Goal: Transaction & Acquisition: Obtain resource

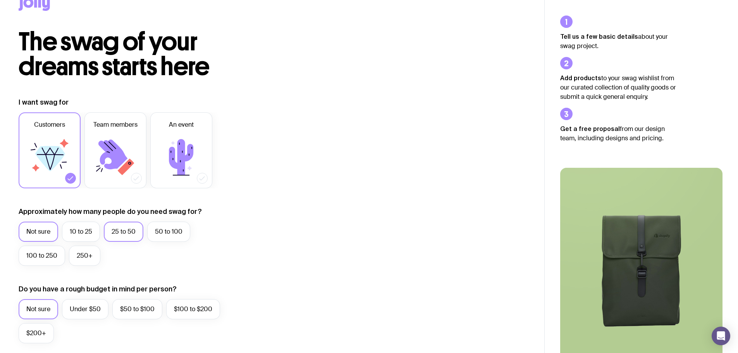
scroll to position [39, 0]
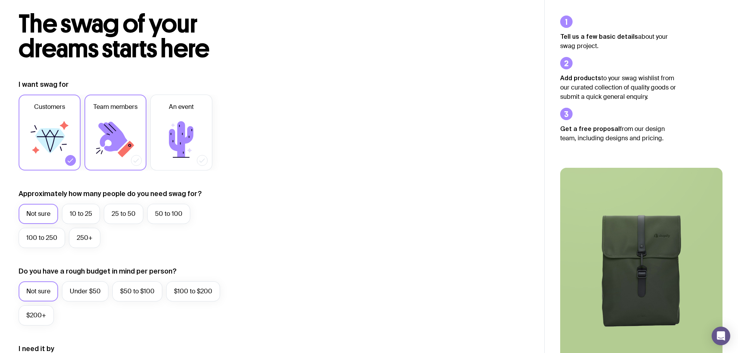
click at [113, 135] on icon at bounding box center [112, 137] width 29 height 30
click at [0, 0] on input "Team members" at bounding box center [0, 0] width 0 height 0
click at [51, 120] on icon at bounding box center [49, 139] width 46 height 46
click at [0, 0] on input "Customers" at bounding box center [0, 0] width 0 height 0
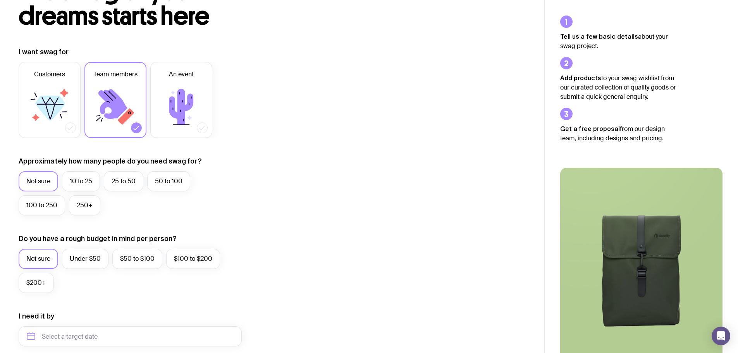
scroll to position [116, 0]
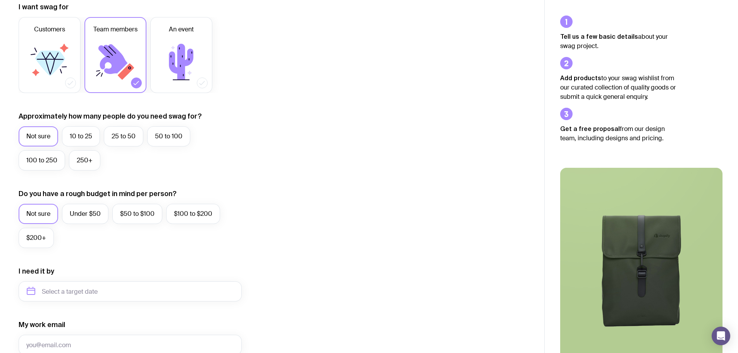
click at [226, 151] on div "Not sure 10 to 25 25 to 50 50 to 100 100 to 250 250+" at bounding box center [130, 150] width 223 height 48
click at [136, 137] on label "25 to 50" at bounding box center [124, 136] width 40 height 20
click at [0, 0] on input "25 to 50" at bounding box center [0, 0] width 0 height 0
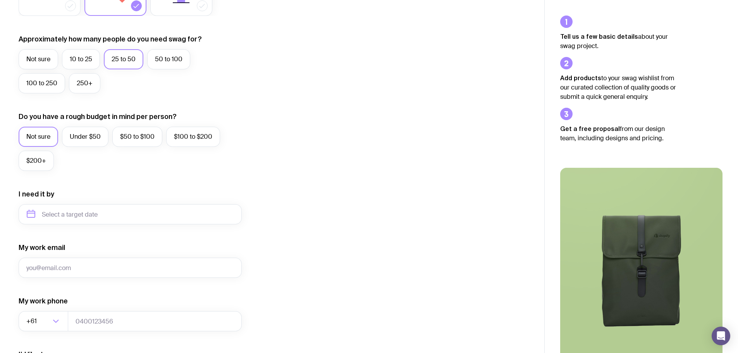
scroll to position [194, 0]
click at [128, 141] on label "$50 to $100" at bounding box center [137, 136] width 50 height 20
click at [0, 0] on input "$50 to $100" at bounding box center [0, 0] width 0 height 0
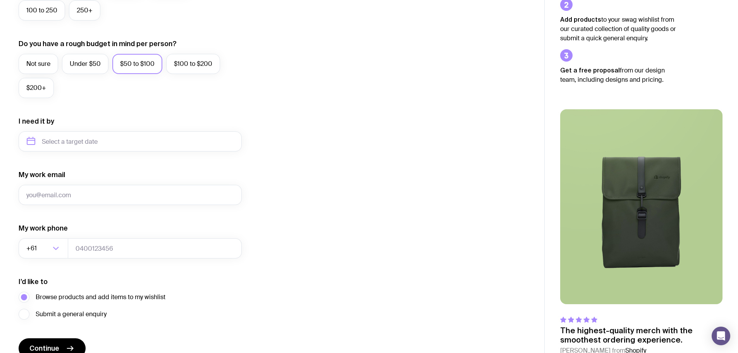
scroll to position [306, 0]
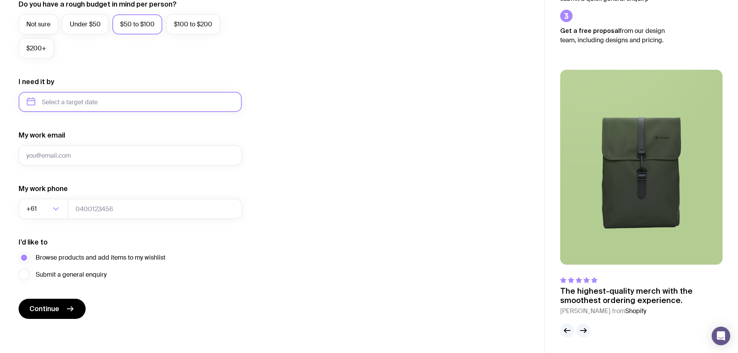
click at [80, 101] on input "text" at bounding box center [130, 102] width 223 height 20
click at [51, 189] on button "Sep" at bounding box center [36, 196] width 28 height 15
type input "September 2025"
click at [64, 311] on button "Continue" at bounding box center [52, 309] width 67 height 20
click at [339, 271] on div "I want swag for Customers Team members An event Approximately how many people d…" at bounding box center [272, 66] width 507 height 506
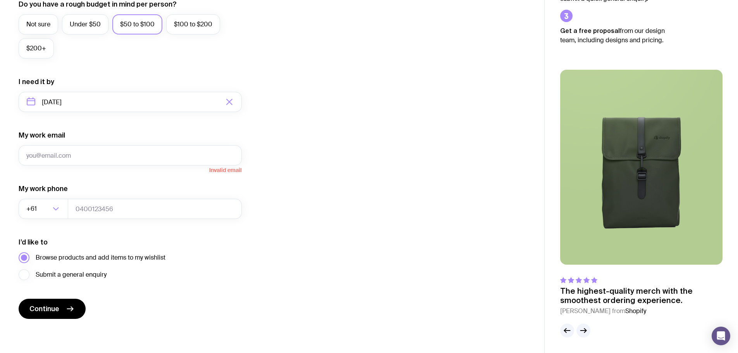
click at [62, 256] on span "Browse products and add items to my wishlist" at bounding box center [101, 257] width 130 height 9
click at [0, 0] on input "Browse products and add items to my wishlist" at bounding box center [0, 0] width 0 height 0
click at [91, 214] on input "tel" at bounding box center [155, 209] width 174 height 20
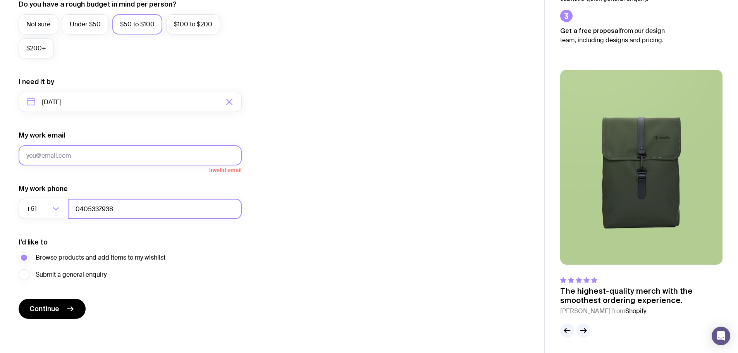
type input "0405337938"
click at [56, 156] on input "My work email" at bounding box center [130, 155] width 223 height 20
type input "bnorman@grnsw.com.au"
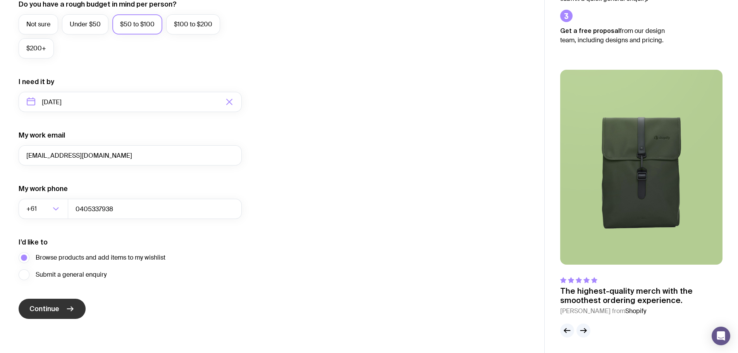
click at [66, 308] on icon "submit" at bounding box center [69, 308] width 9 height 9
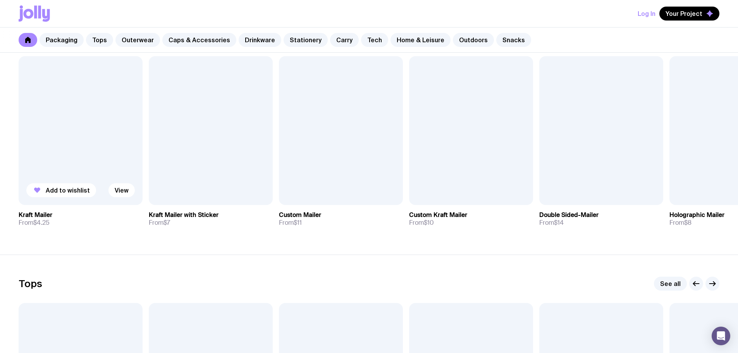
scroll to position [155, 0]
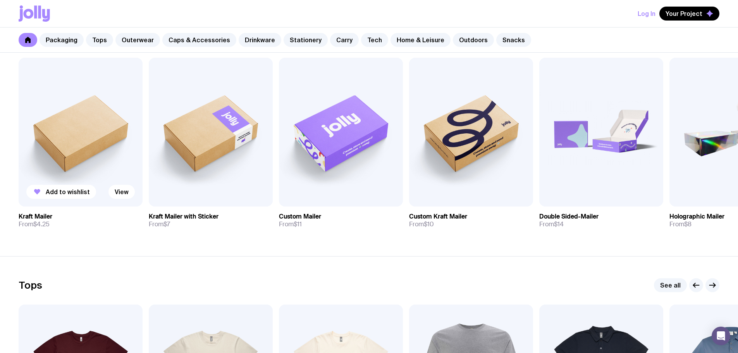
click at [74, 129] on img at bounding box center [81, 132] width 124 height 149
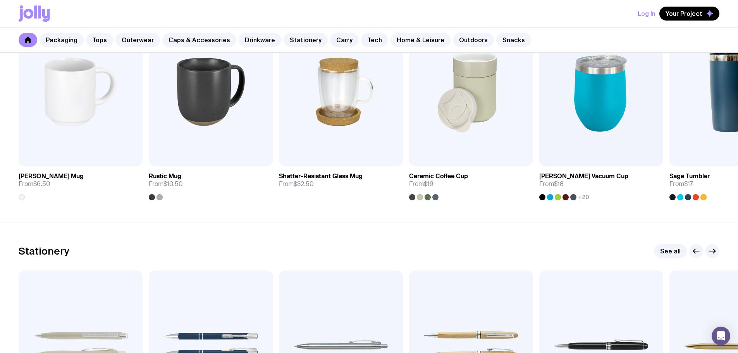
scroll to position [1123, 0]
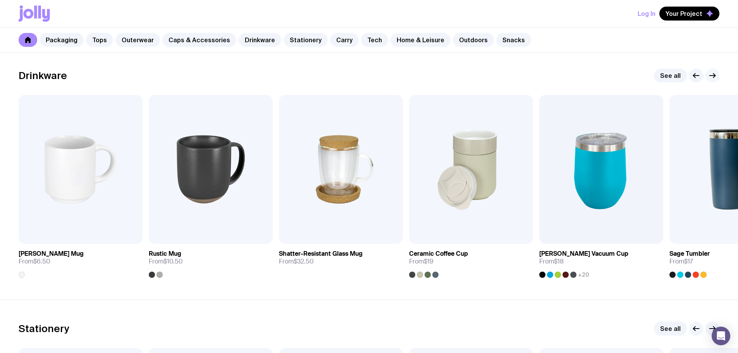
click at [714, 76] on icon "button" at bounding box center [713, 76] width 6 height 0
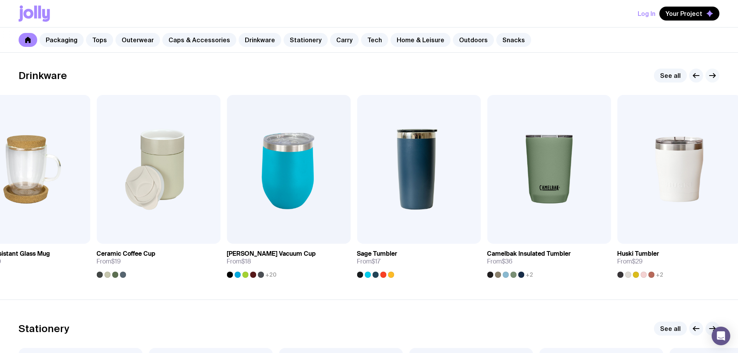
click at [714, 76] on icon "button" at bounding box center [713, 76] width 6 height 0
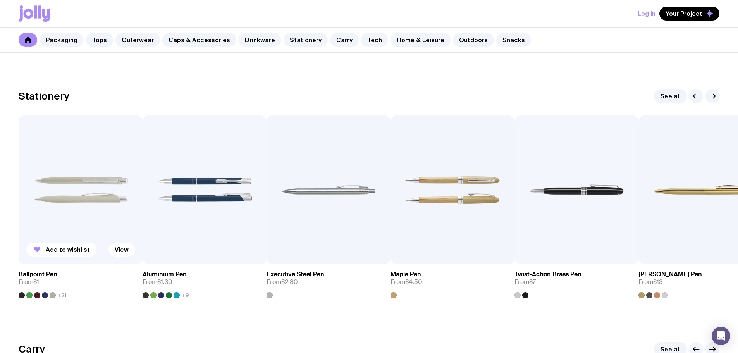
scroll to position [1394, 0]
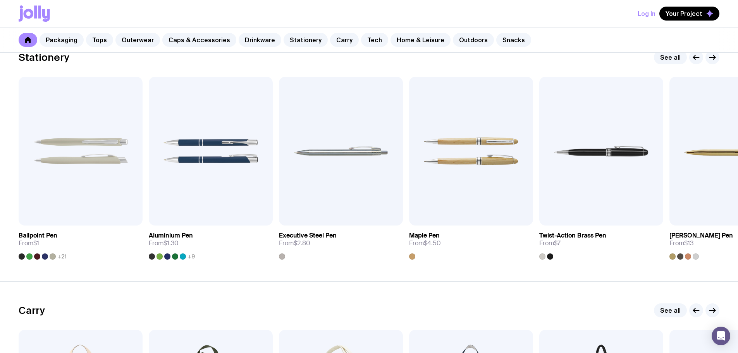
drag, startPoint x: 212, startPoint y: 168, endPoint x: 356, endPoint y: 263, distance: 172.0
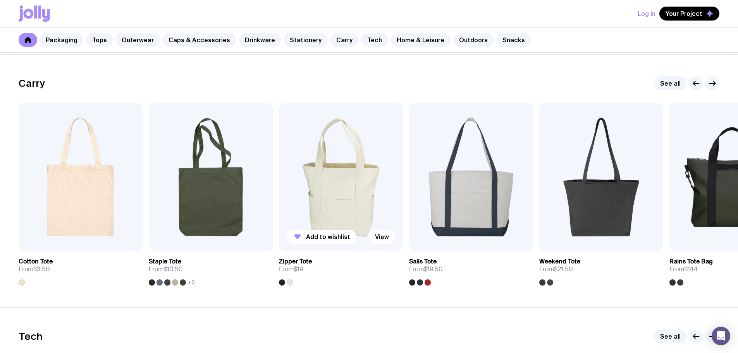
scroll to position [1627, 0]
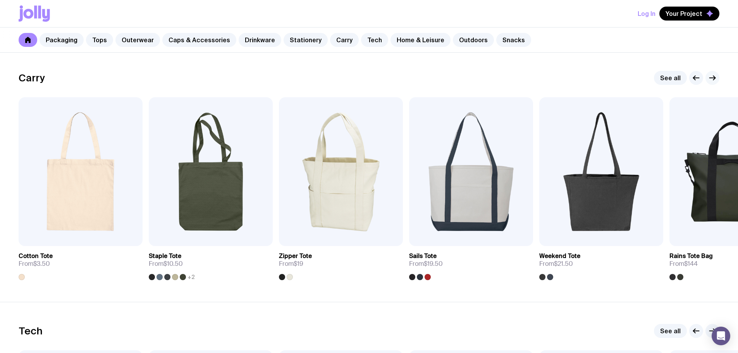
click at [713, 79] on icon "button" at bounding box center [712, 77] width 9 height 9
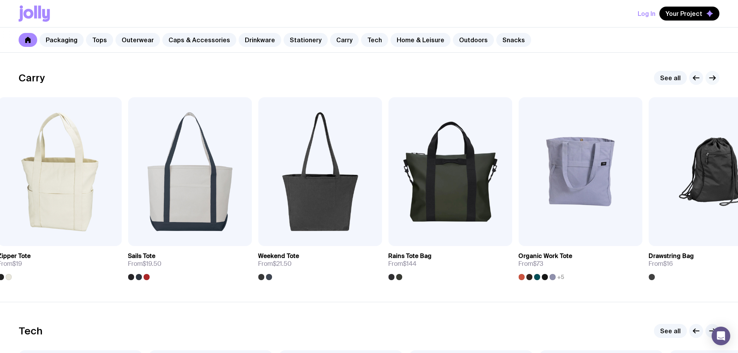
click at [713, 79] on icon "button" at bounding box center [712, 77] width 9 height 9
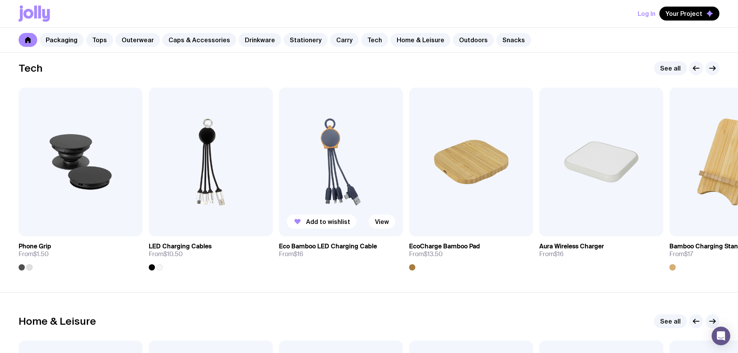
scroll to position [1898, 0]
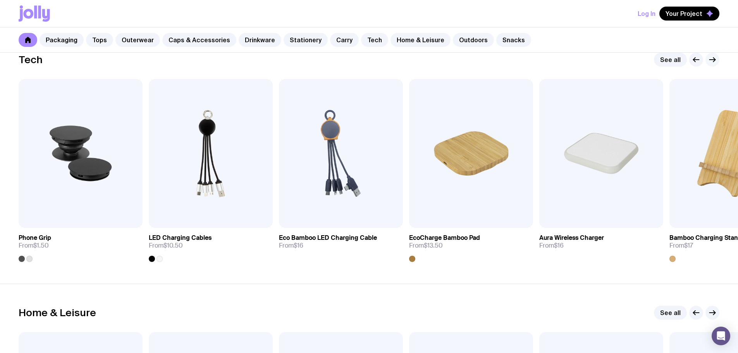
click at [712, 63] on icon "button" at bounding box center [712, 59] width 9 height 9
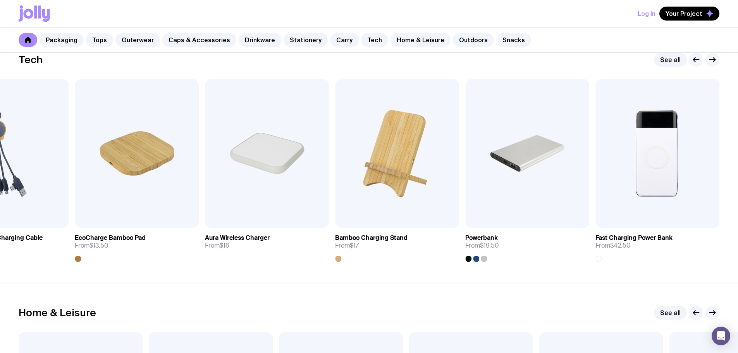
click at [712, 63] on icon "button" at bounding box center [712, 59] width 9 height 9
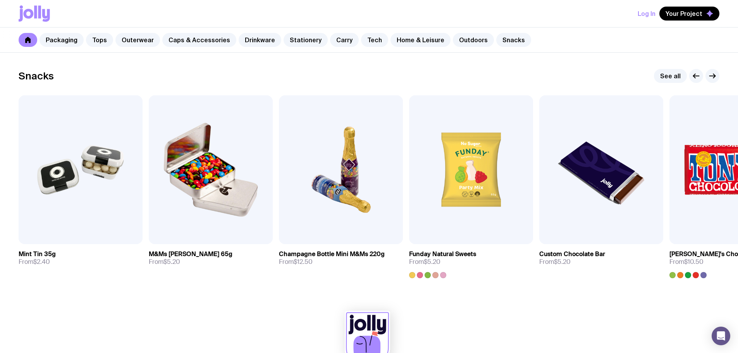
scroll to position [2634, 0]
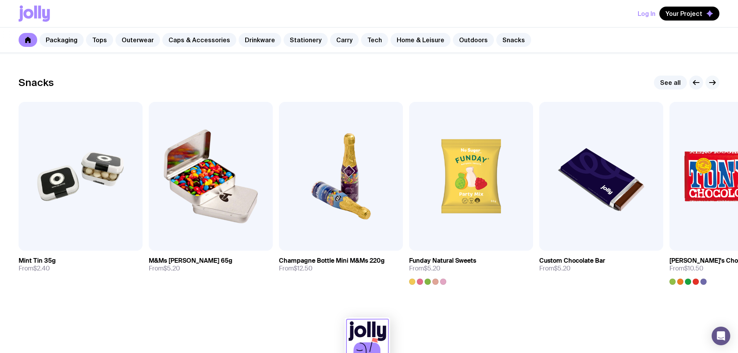
click at [712, 81] on icon "button" at bounding box center [712, 82] width 9 height 9
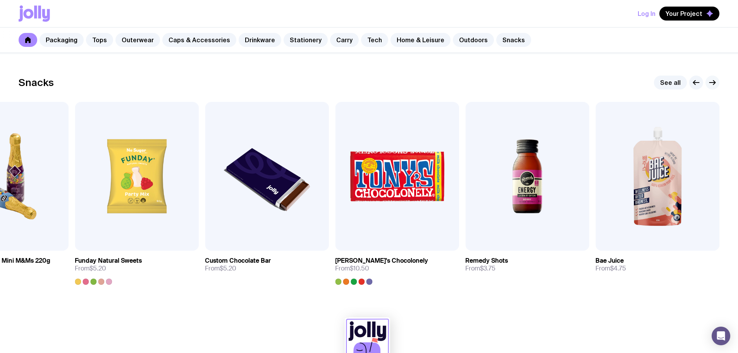
click at [712, 81] on icon "button" at bounding box center [712, 82] width 9 height 9
click at [692, 82] on icon "button" at bounding box center [695, 82] width 9 height 9
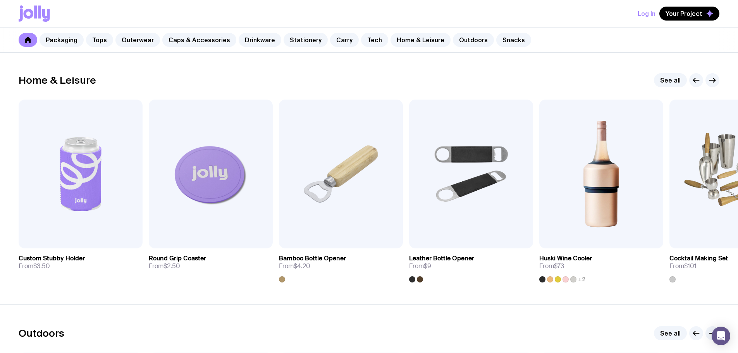
scroll to position [2092, 0]
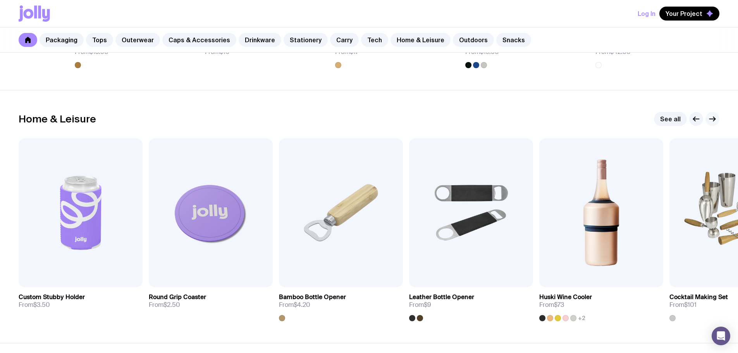
click at [712, 119] on icon "button" at bounding box center [713, 119] width 6 height 0
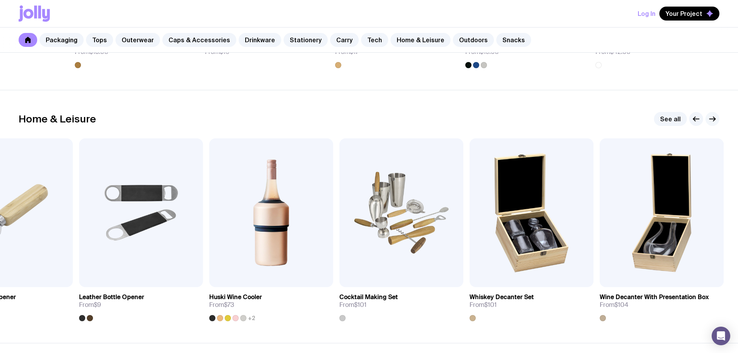
click at [712, 119] on icon "button" at bounding box center [713, 119] width 6 height 0
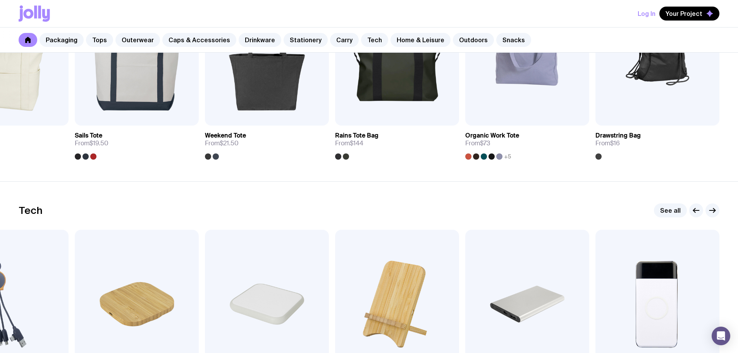
scroll to position [1743, 0]
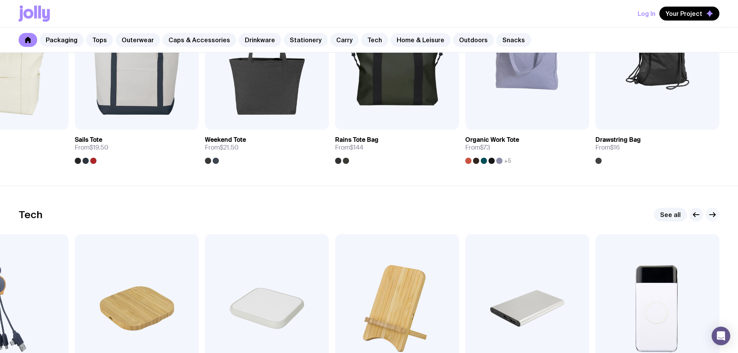
click at [715, 215] on icon "button" at bounding box center [714, 215] width 2 height 4
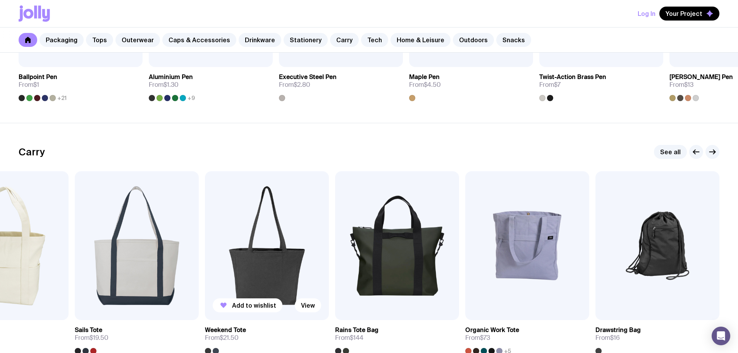
scroll to position [1627, 0]
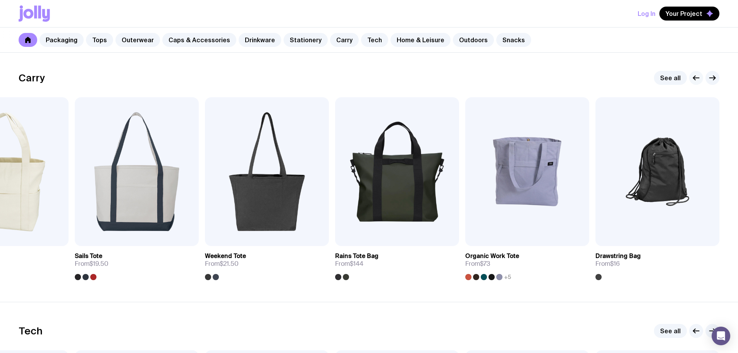
click at [696, 78] on icon "button" at bounding box center [695, 77] width 9 height 9
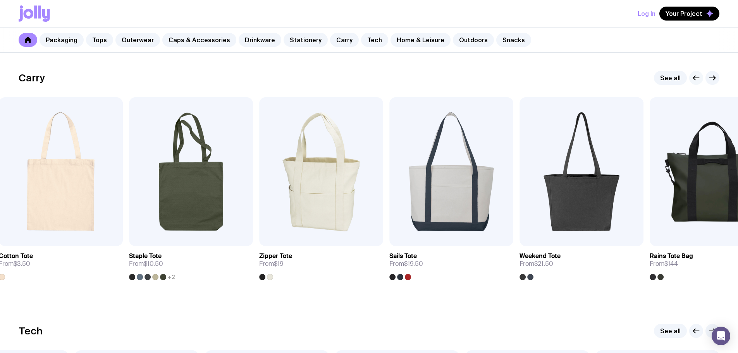
click at [696, 78] on icon "button" at bounding box center [695, 77] width 9 height 9
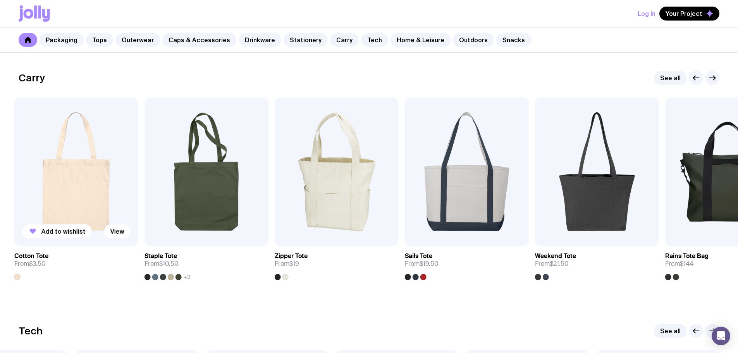
click at [110, 175] on img at bounding box center [76, 171] width 124 height 149
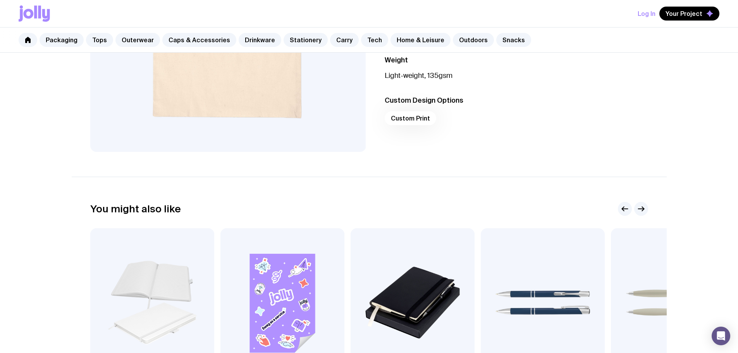
scroll to position [155, 0]
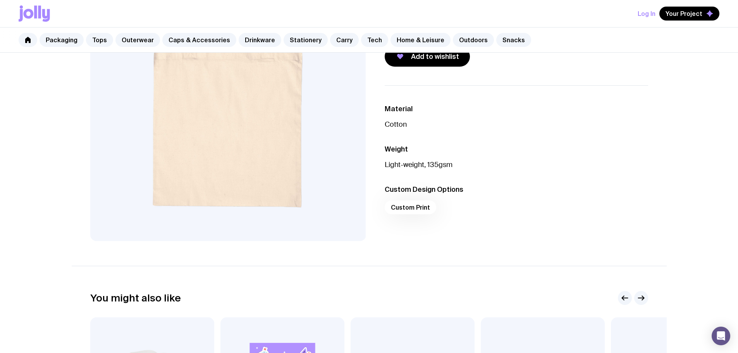
click at [411, 208] on div "Custom Print" at bounding box center [516, 209] width 263 height 19
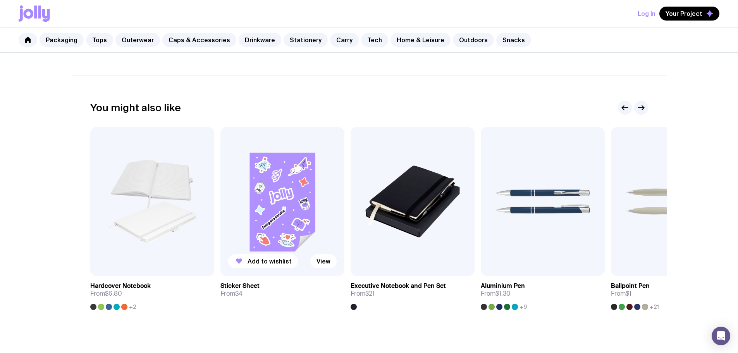
scroll to position [387, 0]
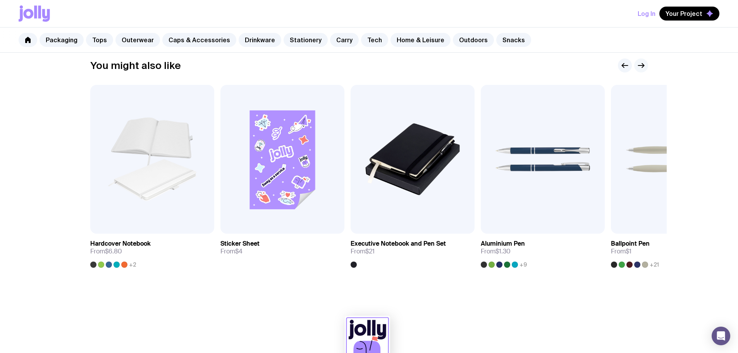
click at [641, 67] on icon "button" at bounding box center [640, 65] width 9 height 9
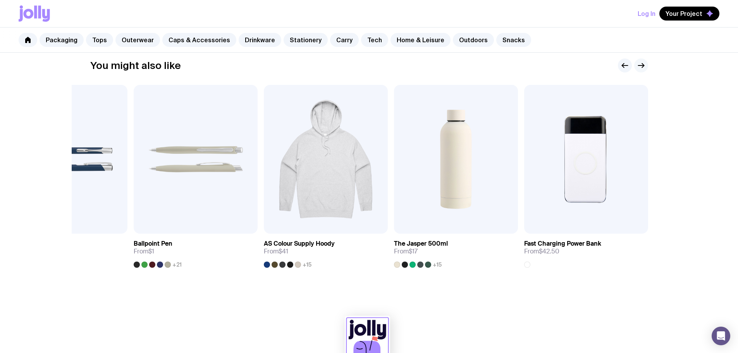
click at [641, 67] on icon "button" at bounding box center [640, 65] width 9 height 9
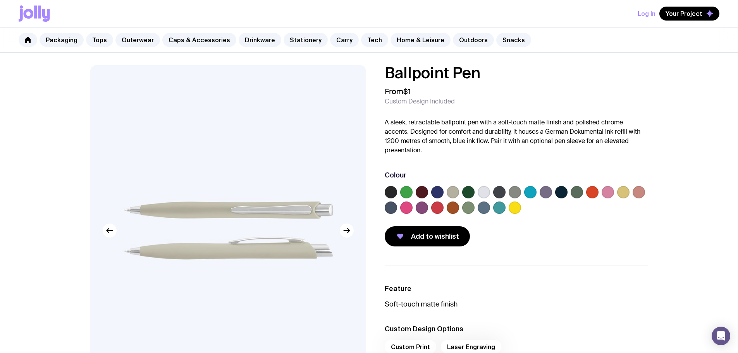
click at [535, 191] on label at bounding box center [530, 192] width 12 height 12
click at [0, 0] on input "radio" at bounding box center [0, 0] width 0 height 0
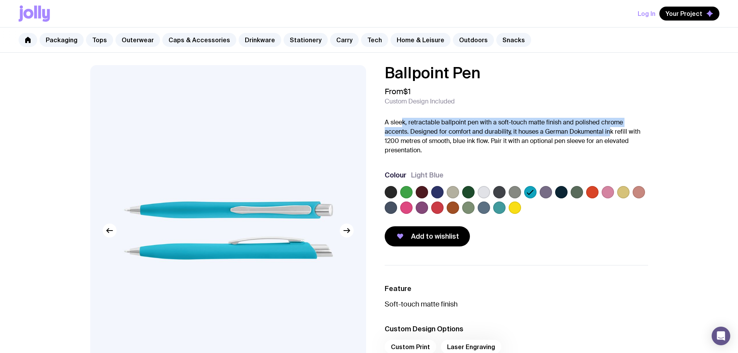
drag, startPoint x: 410, startPoint y: 123, endPoint x: 611, endPoint y: 134, distance: 200.9
click at [611, 134] on p "A sleek, retractable ballpoint pen with a soft-touch matte finish and polished …" at bounding box center [516, 136] width 263 height 37
click at [445, 133] on p "A sleek, retractable ballpoint pen with a soft-touch matte finish and polished …" at bounding box center [516, 136] width 263 height 37
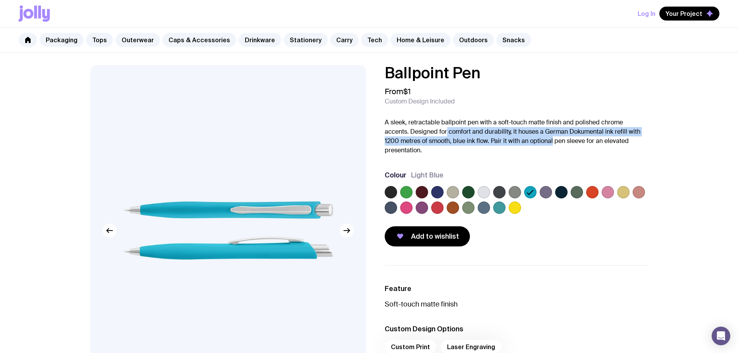
drag, startPoint x: 446, startPoint y: 132, endPoint x: 549, endPoint y: 138, distance: 103.2
click at [549, 138] on p "A sleek, retractable ballpoint pen with a soft-touch matte finish and polished …" at bounding box center [516, 136] width 263 height 37
click at [550, 146] on p "A sleek, retractable ballpoint pen with a soft-touch matte finish and polished …" at bounding box center [516, 136] width 263 height 37
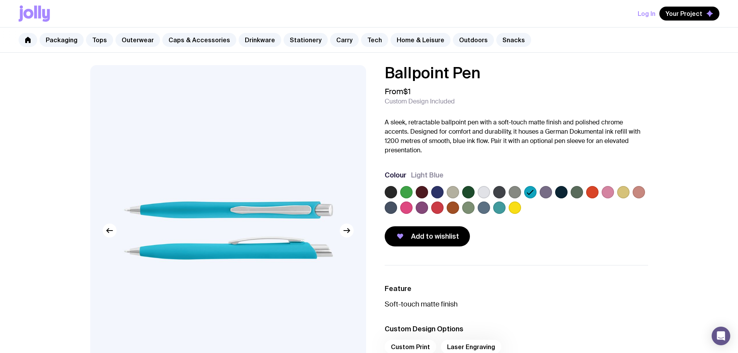
click at [537, 151] on p "A sleek, retractable ballpoint pen with a soft-touch matte finish and polished …" at bounding box center [516, 136] width 263 height 37
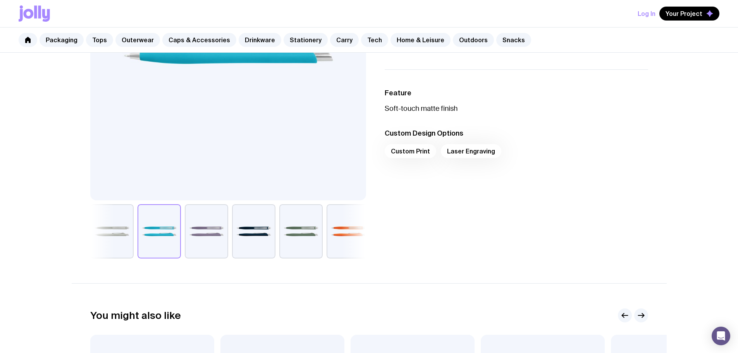
scroll to position [116, 0]
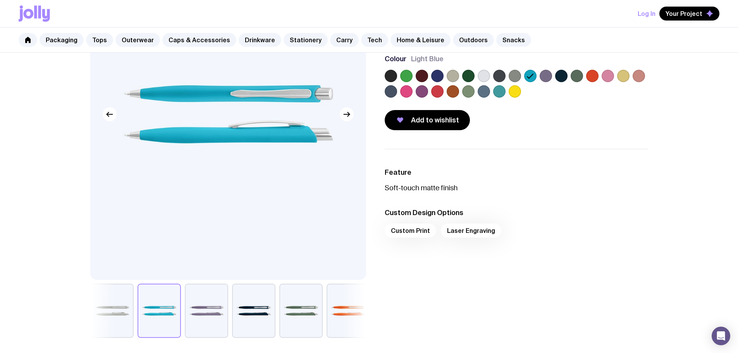
click at [406, 230] on div "Custom Print Laser Engraving" at bounding box center [516, 232] width 263 height 19
click at [406, 232] on div "Custom Print Laser Engraving" at bounding box center [516, 232] width 263 height 19
click at [405, 192] on p "Soft-touch matte finish" at bounding box center [516, 187] width 263 height 9
click at [411, 229] on div "Custom Print Laser Engraving" at bounding box center [516, 232] width 263 height 19
click at [488, 227] on div "Custom Print Laser Engraving" at bounding box center [516, 232] width 263 height 19
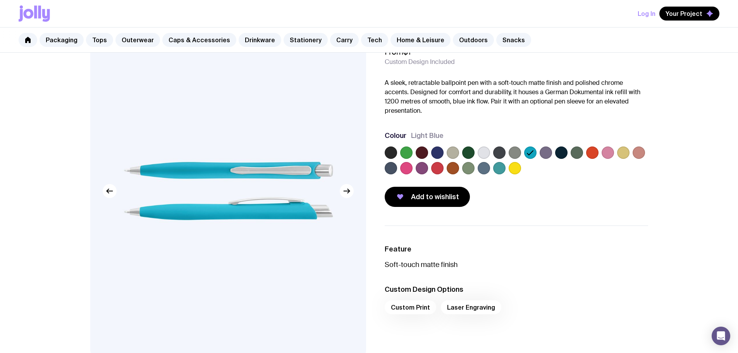
scroll to position [77, 0]
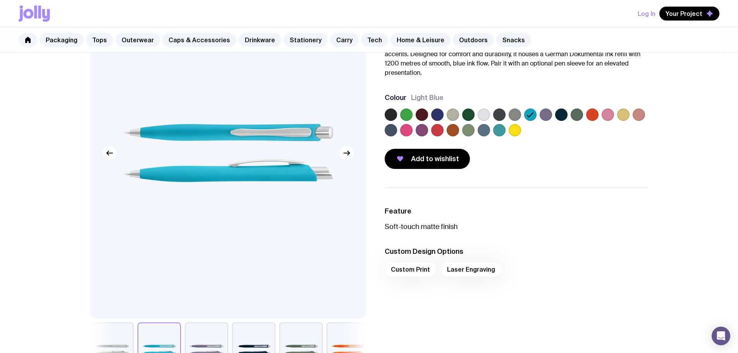
click at [412, 267] on div "Custom Print Laser Engraving" at bounding box center [516, 271] width 263 height 19
click at [483, 112] on label at bounding box center [484, 114] width 12 height 12
click at [0, 0] on input "radio" at bounding box center [0, 0] width 0 height 0
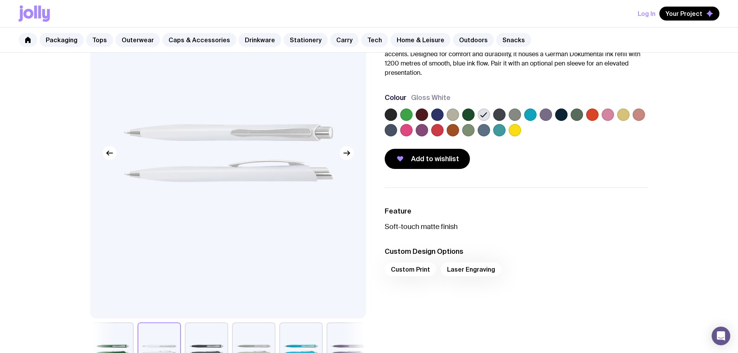
click at [402, 273] on div "Custom Print Laser Engraving" at bounding box center [516, 271] width 263 height 19
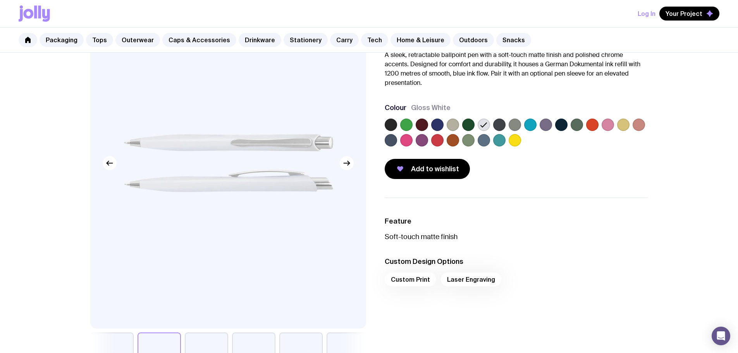
scroll to position [39, 0]
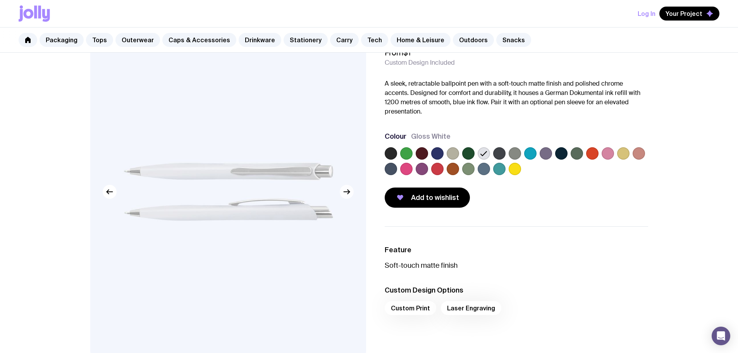
click at [346, 191] on icon "button" at bounding box center [346, 191] width 9 height 9
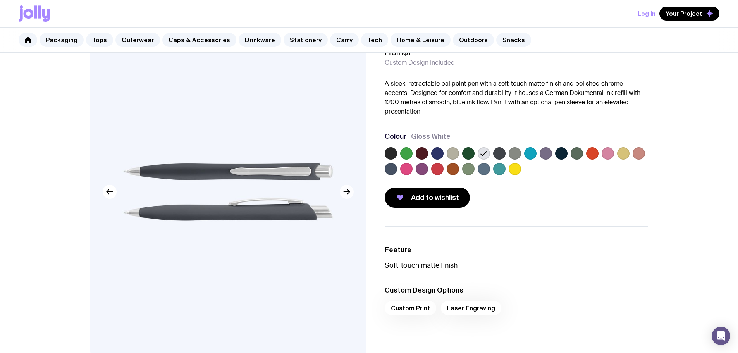
click at [346, 191] on icon "button" at bounding box center [346, 191] width 9 height 9
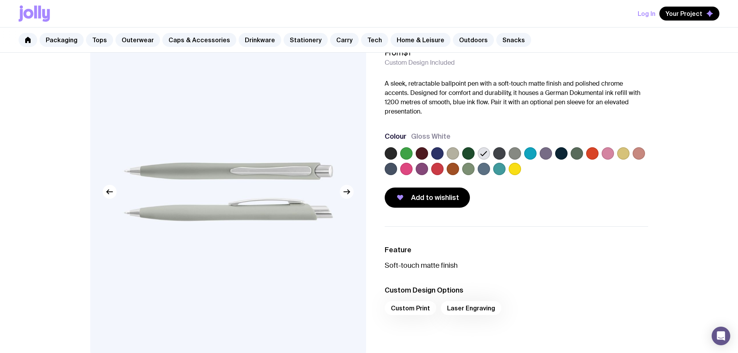
click at [346, 191] on icon "button" at bounding box center [346, 191] width 9 height 9
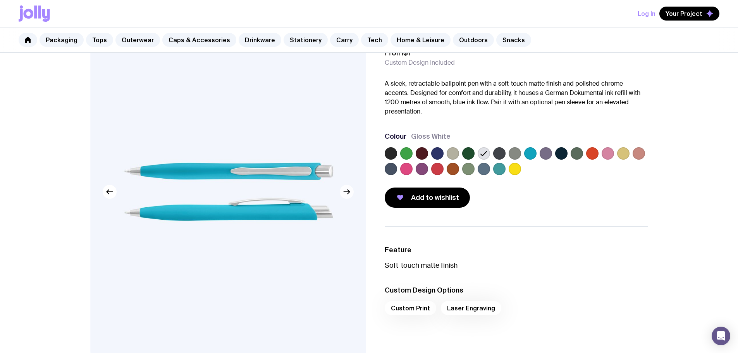
click at [346, 191] on icon "button" at bounding box center [346, 191] width 9 height 9
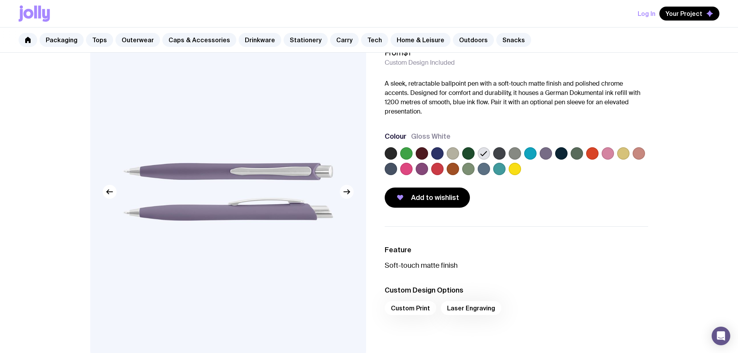
click at [346, 191] on icon "button" at bounding box center [346, 191] width 9 height 9
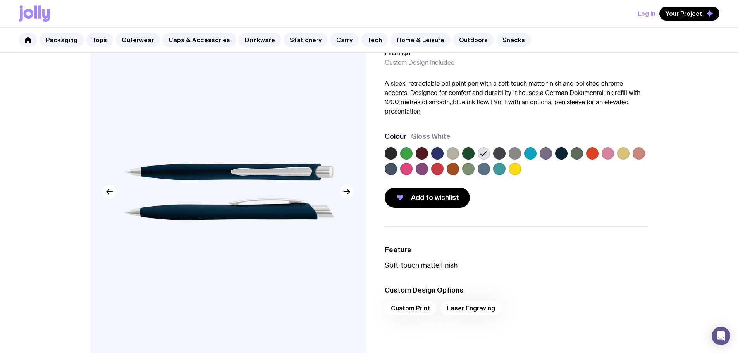
click at [346, 191] on icon "button" at bounding box center [346, 191] width 9 height 9
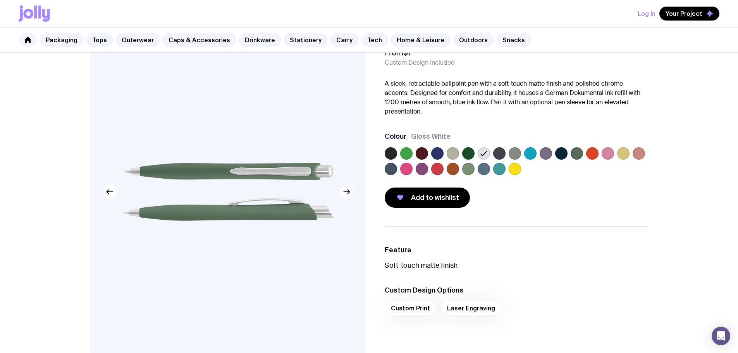
click at [346, 191] on icon "button" at bounding box center [346, 191] width 9 height 9
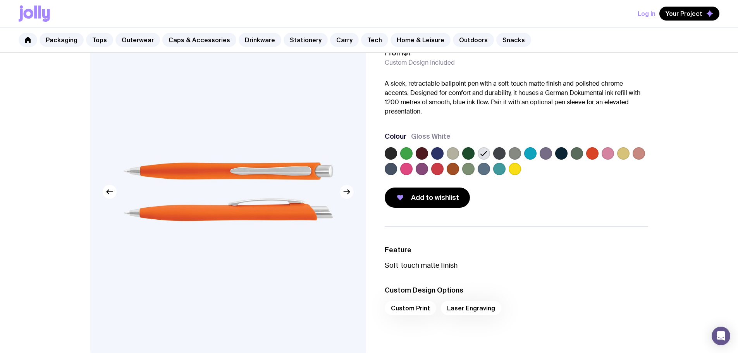
click at [346, 191] on icon "button" at bounding box center [346, 191] width 9 height 9
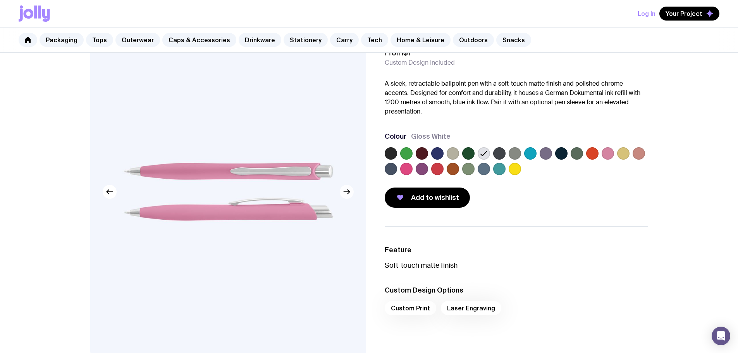
click at [346, 191] on icon "button" at bounding box center [346, 191] width 9 height 9
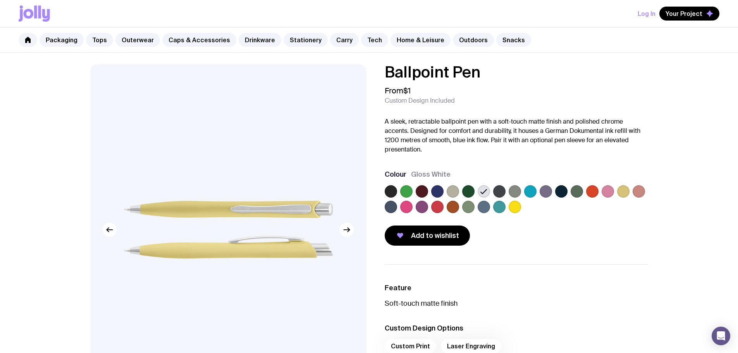
scroll to position [0, 0]
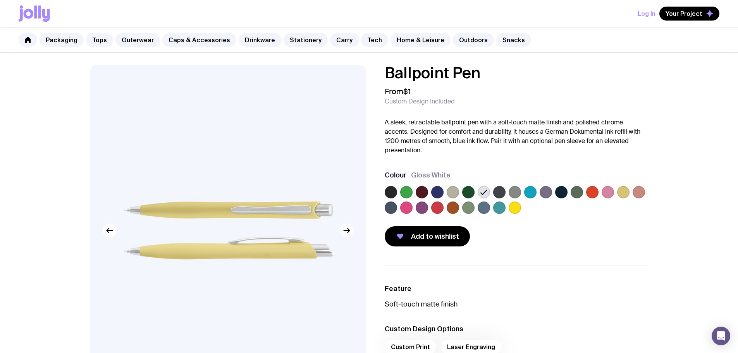
click at [347, 230] on icon "button" at bounding box center [347, 230] width 6 height 0
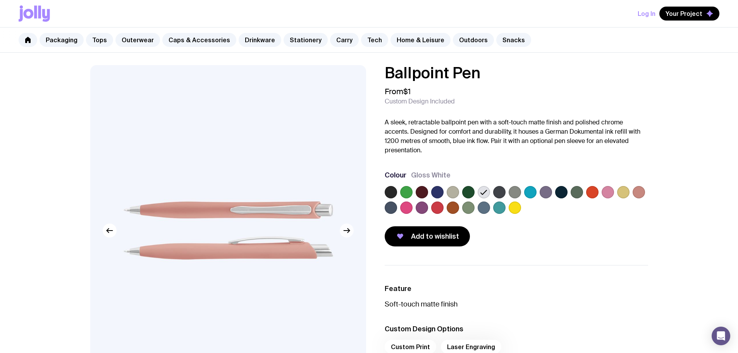
click at [347, 230] on icon "button" at bounding box center [347, 230] width 6 height 0
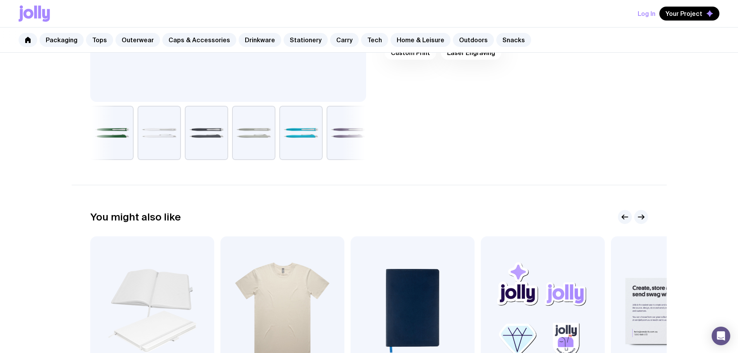
scroll to position [426, 0]
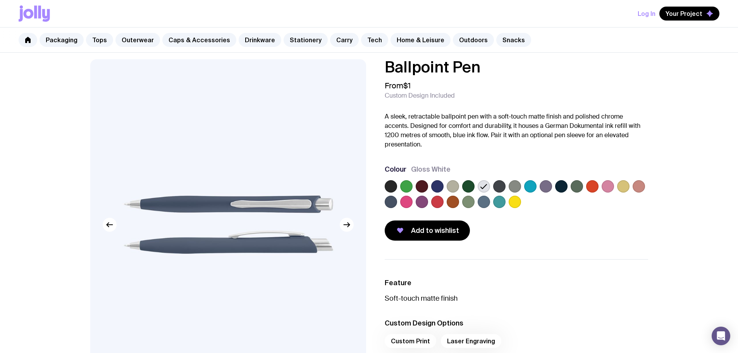
scroll to position [0, 0]
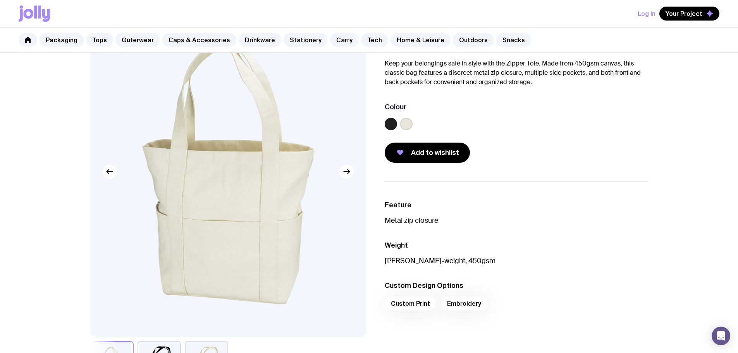
scroll to position [116, 0]
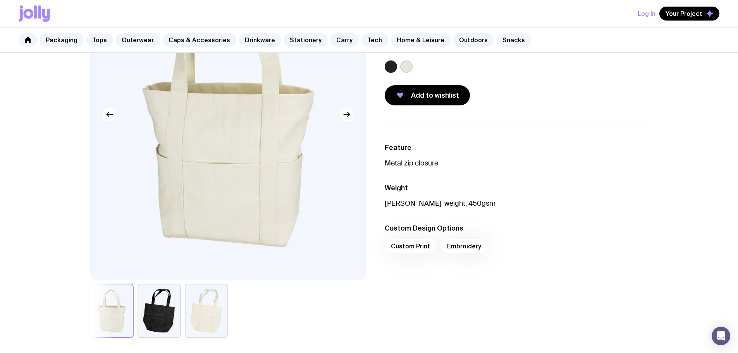
click at [343, 114] on icon "button" at bounding box center [346, 114] width 9 height 9
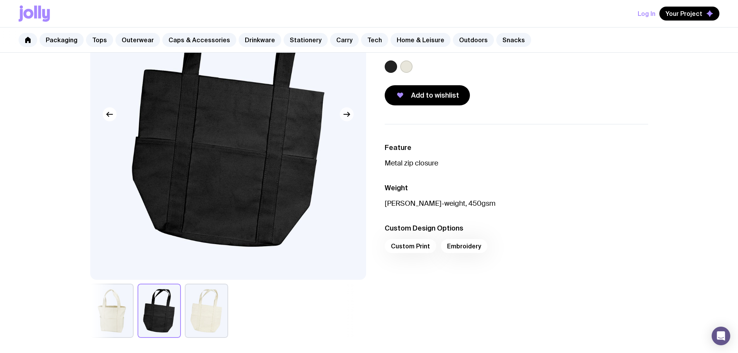
click at [343, 114] on icon "button" at bounding box center [346, 114] width 9 height 9
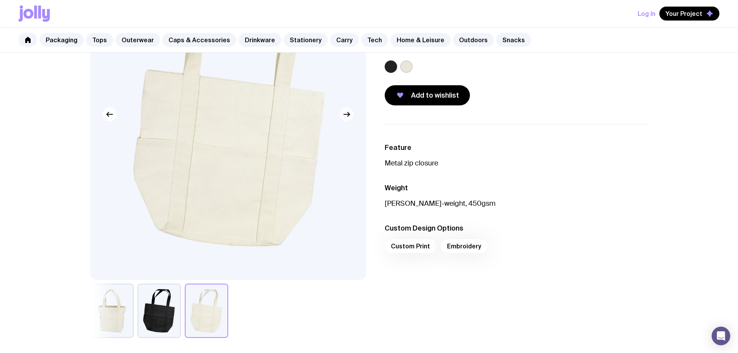
click at [343, 114] on icon "button" at bounding box center [346, 114] width 9 height 9
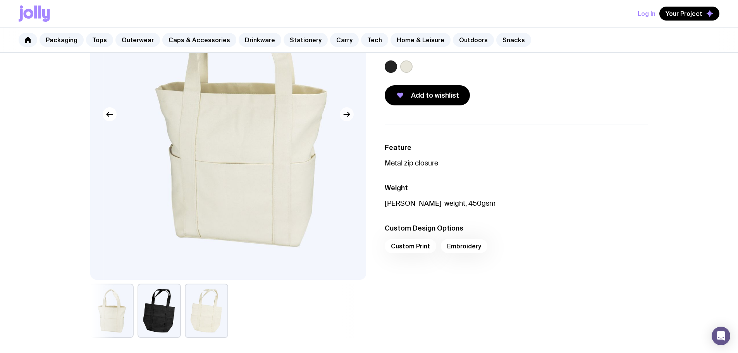
click at [343, 114] on icon "button" at bounding box center [346, 114] width 9 height 9
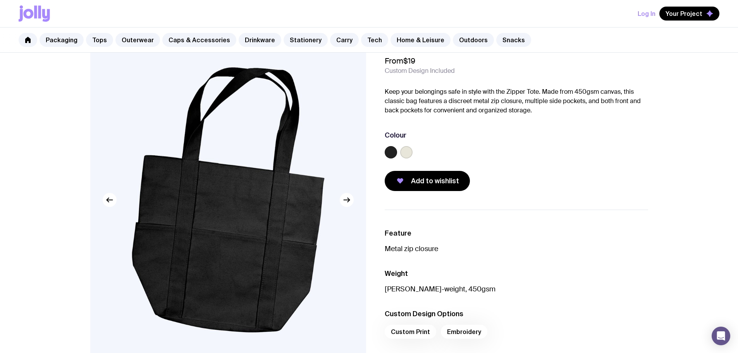
scroll to position [39, 0]
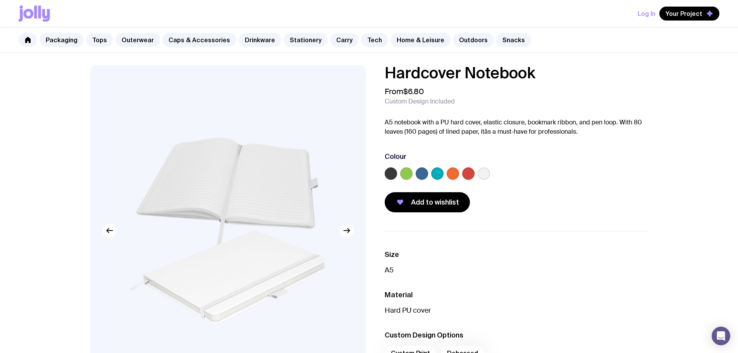
click at [347, 231] on icon "button" at bounding box center [346, 230] width 9 height 9
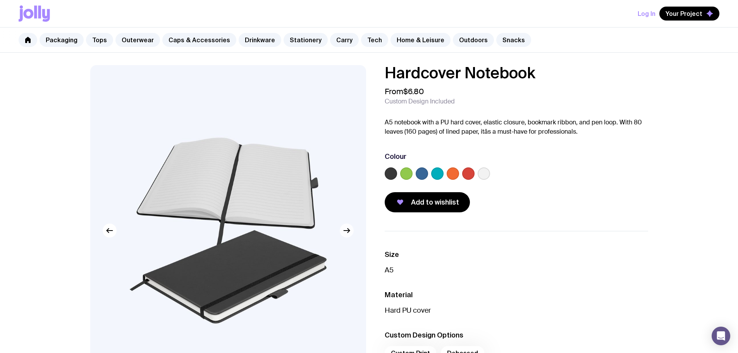
click at [347, 231] on icon "button" at bounding box center [346, 230] width 9 height 9
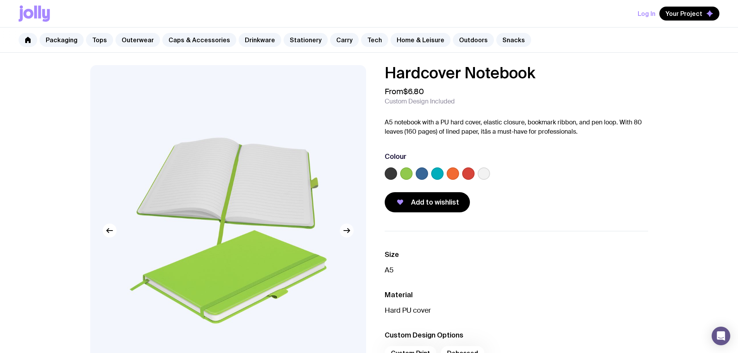
click at [347, 231] on icon "button" at bounding box center [346, 230] width 9 height 9
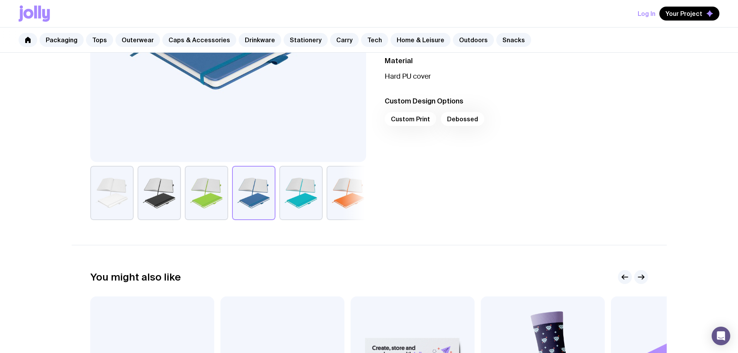
scroll to position [155, 0]
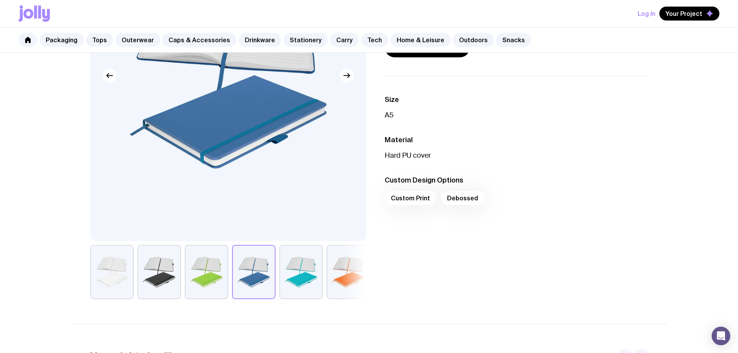
click at [416, 197] on div "Custom Print Debossed" at bounding box center [516, 200] width 263 height 19
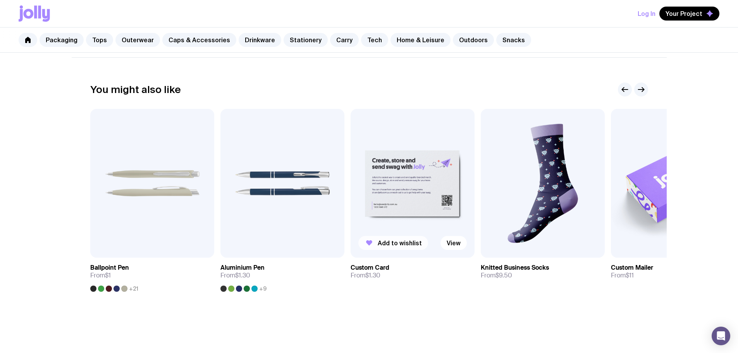
scroll to position [444, 0]
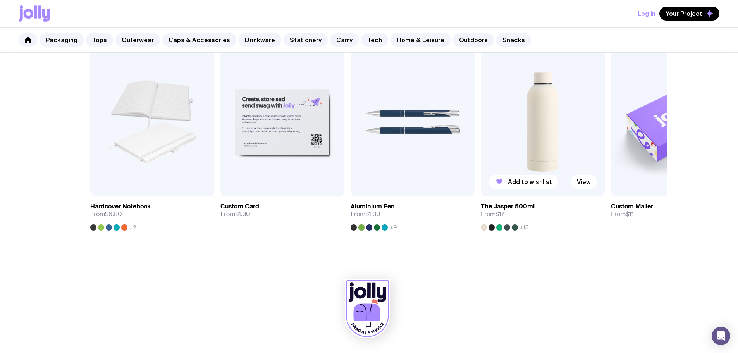
scroll to position [386, 0]
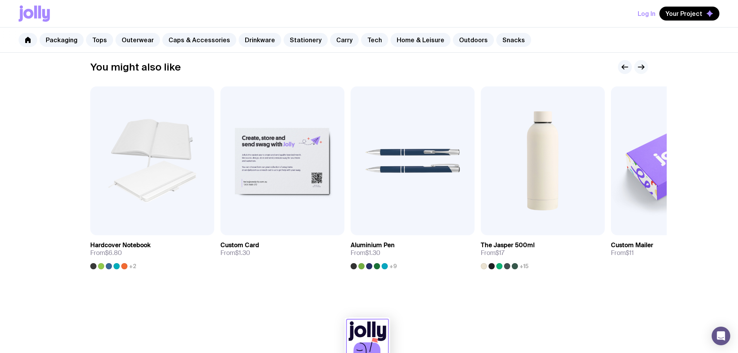
click at [645, 67] on icon "button" at bounding box center [640, 66] width 9 height 9
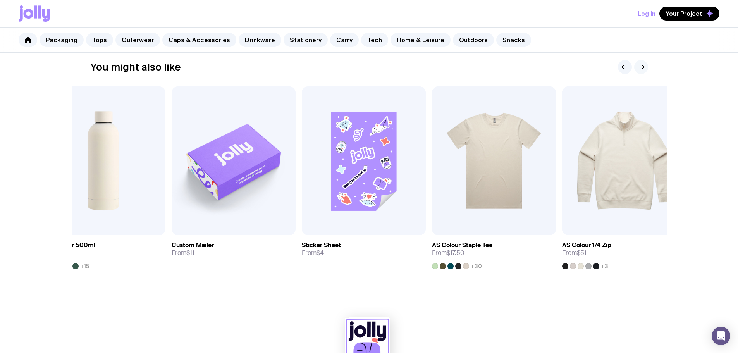
click at [644, 67] on icon "button" at bounding box center [640, 66] width 9 height 9
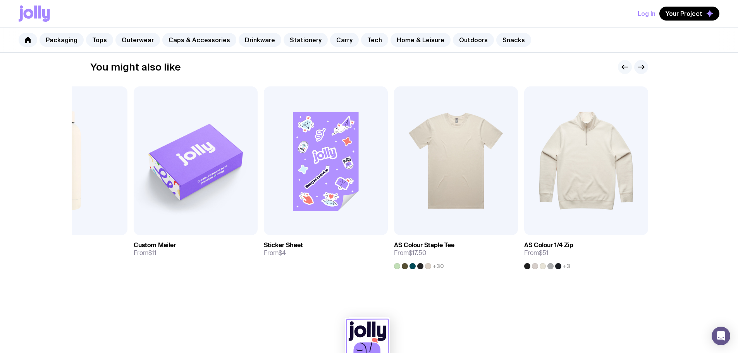
click at [624, 62] on icon "button" at bounding box center [624, 66] width 9 height 9
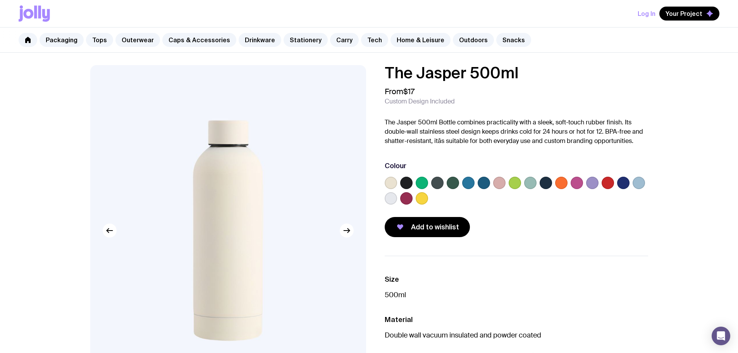
click at [470, 183] on label at bounding box center [468, 183] width 12 height 12
click at [0, 0] on input "radio" at bounding box center [0, 0] width 0 height 0
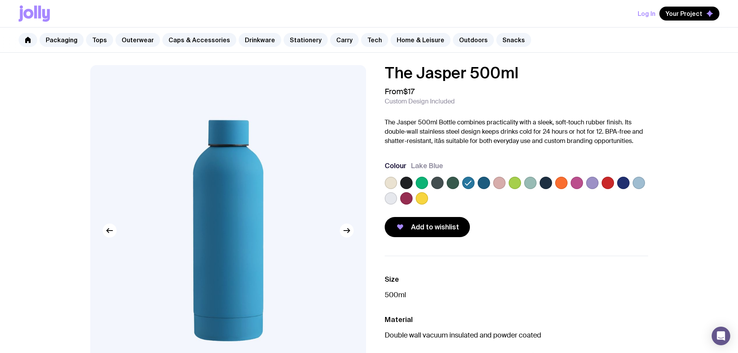
click at [485, 181] on label at bounding box center [484, 183] width 12 height 12
click at [0, 0] on input "radio" at bounding box center [0, 0] width 0 height 0
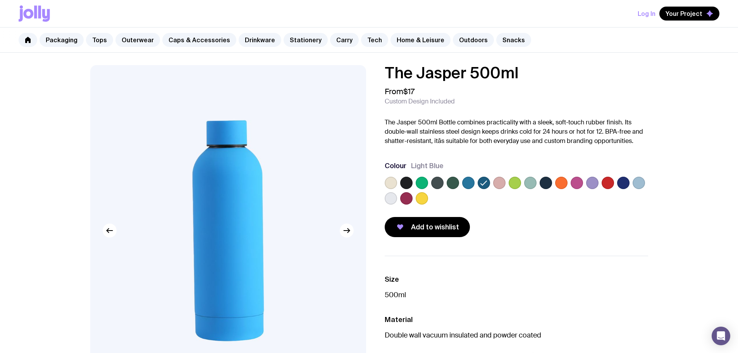
click at [467, 183] on label at bounding box center [468, 183] width 12 height 12
click at [0, 0] on input "radio" at bounding box center [0, 0] width 0 height 0
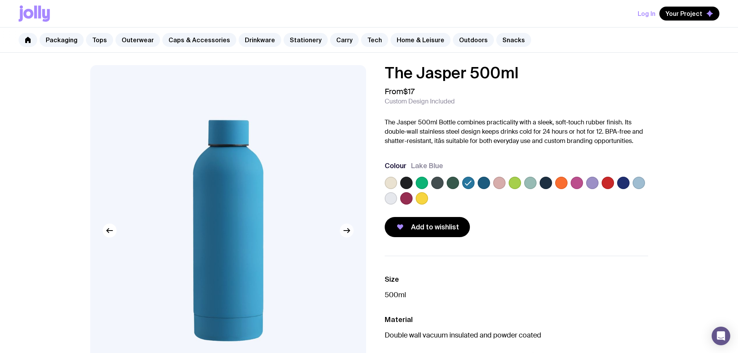
click at [345, 233] on icon "button" at bounding box center [346, 230] width 9 height 9
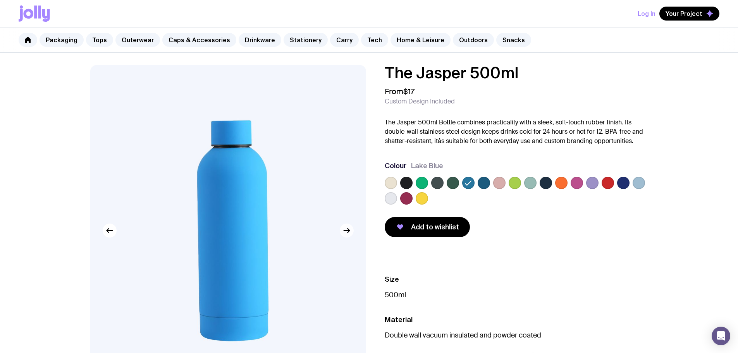
click at [345, 233] on icon "button" at bounding box center [346, 230] width 9 height 9
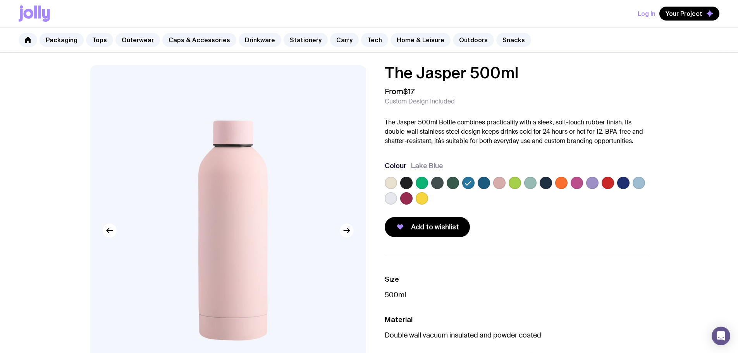
click at [345, 233] on icon "button" at bounding box center [346, 230] width 9 height 9
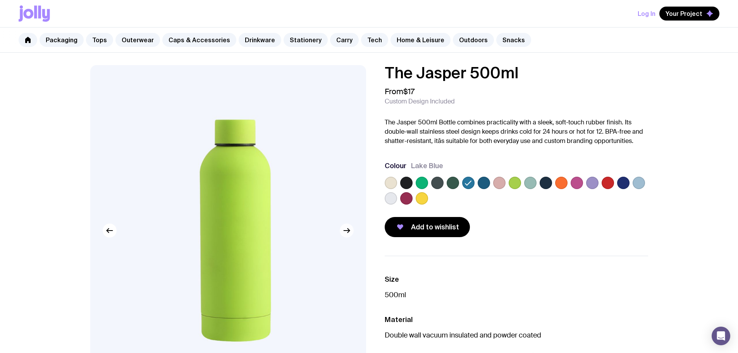
click at [345, 233] on icon "button" at bounding box center [346, 230] width 9 height 9
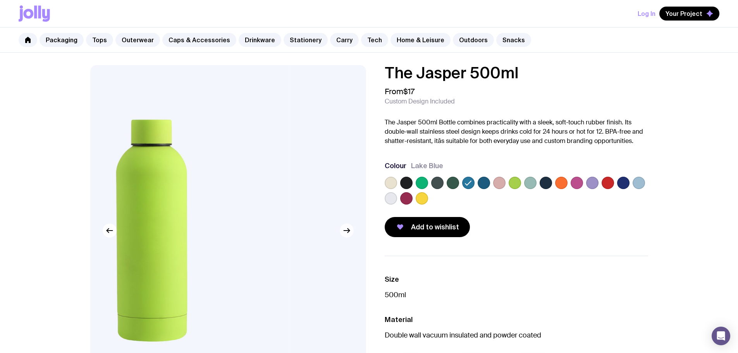
click at [345, 233] on icon "button" at bounding box center [346, 230] width 9 height 9
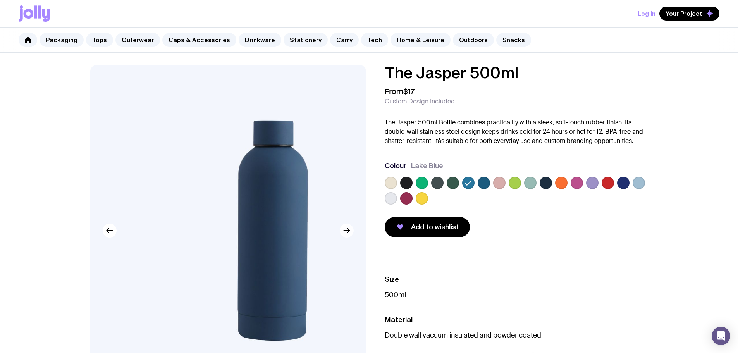
click at [345, 233] on icon "button" at bounding box center [346, 230] width 9 height 9
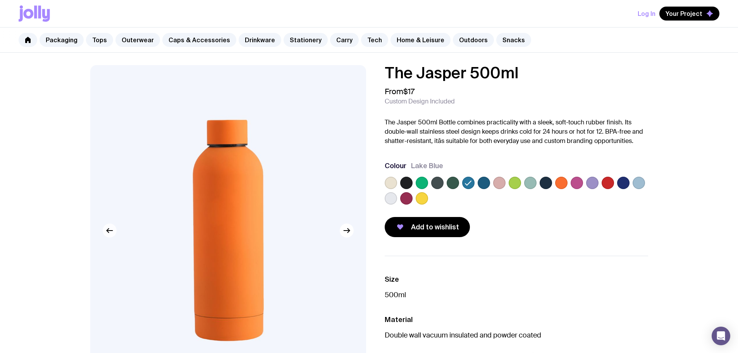
click at [111, 231] on icon "button" at bounding box center [109, 230] width 9 height 9
